Goal: Task Accomplishment & Management: Manage account settings

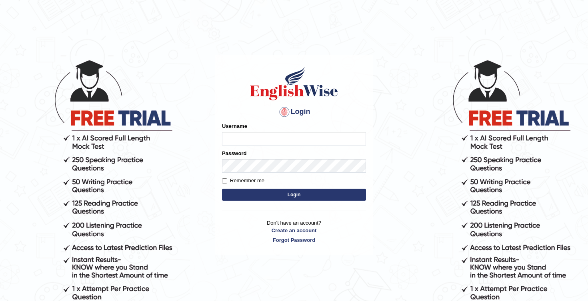
type input "Honey2025"
click at [325, 195] on button "Login" at bounding box center [294, 195] width 144 height 12
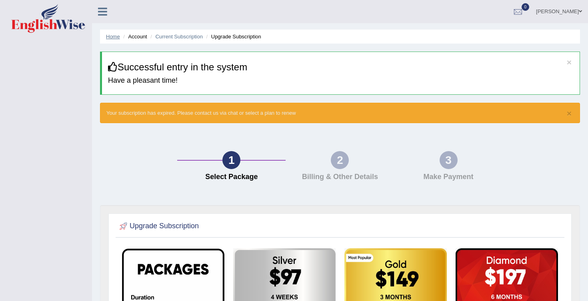
click at [114, 38] on link "Home" at bounding box center [113, 37] width 14 height 6
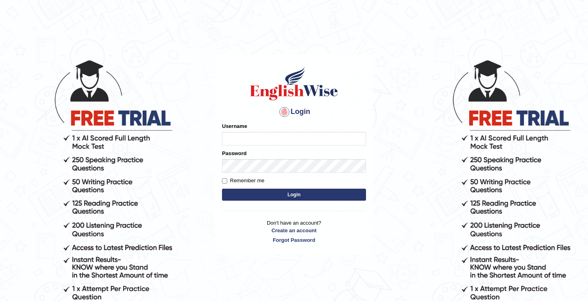
type input "Honey2025"
click at [302, 196] on button "Login" at bounding box center [294, 195] width 144 height 12
